Goal: Find specific page/section: Find specific page/section

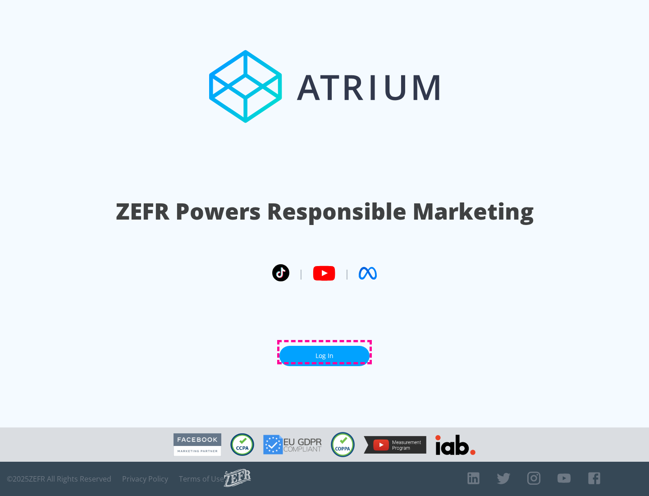
click at [325, 352] on link "Log In" at bounding box center [324, 356] width 90 height 20
